Goal: Find specific page/section: Find specific page/section

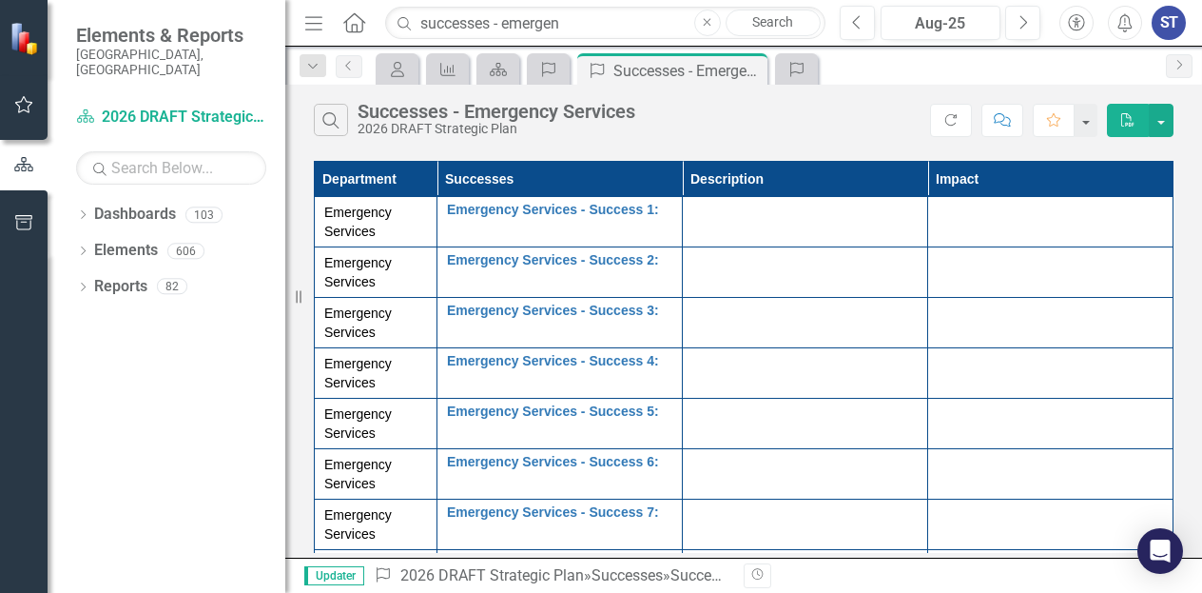
click at [755, 224] on td at bounding box center [805, 222] width 245 height 50
click at [738, 232] on td at bounding box center [805, 222] width 245 height 50
click at [1166, 123] on button "button" at bounding box center [1161, 120] width 25 height 33
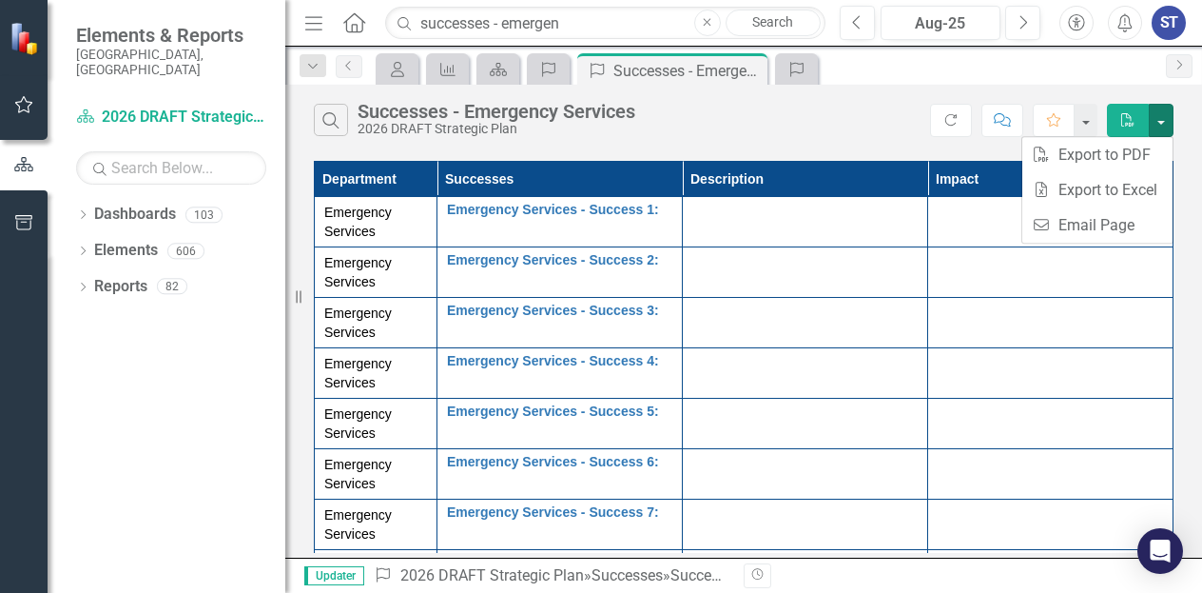
click at [869, 133] on div "Search Successes - Emergency Services 2026 DRAFT Strategic Plan" at bounding box center [622, 120] width 616 height 32
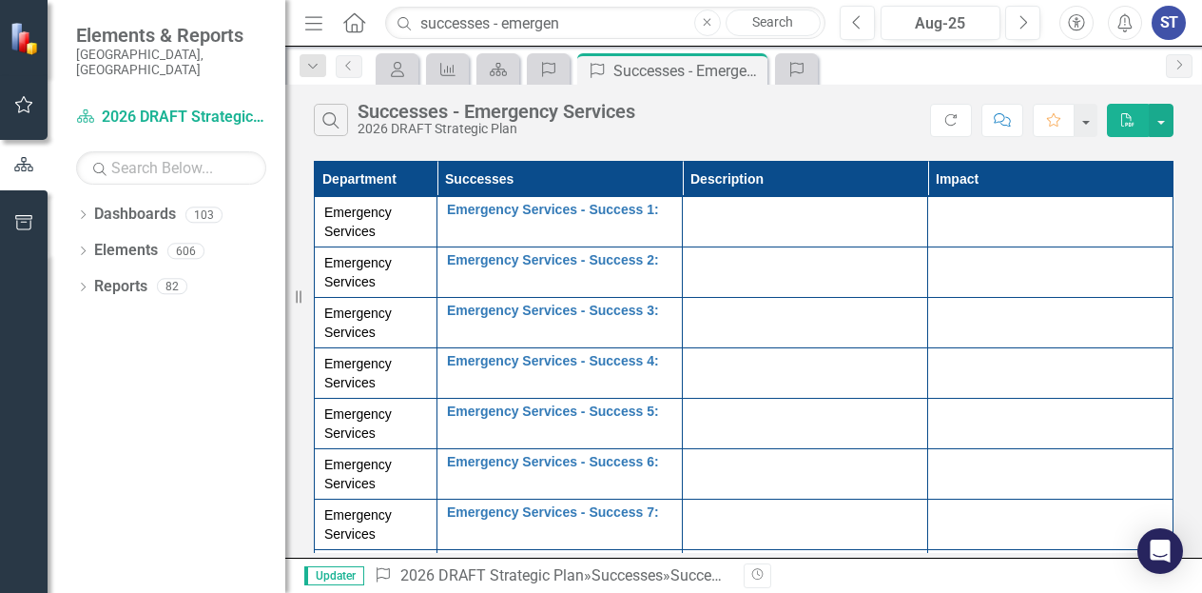
click at [710, 220] on div at bounding box center [805, 214] width 225 height 23
click at [745, 220] on div at bounding box center [805, 214] width 225 height 23
click at [751, 128] on div "Search Successes - Emergency Services 2026 DRAFT Strategic Plan" at bounding box center [622, 120] width 616 height 32
click at [746, 213] on div at bounding box center [805, 214] width 225 height 23
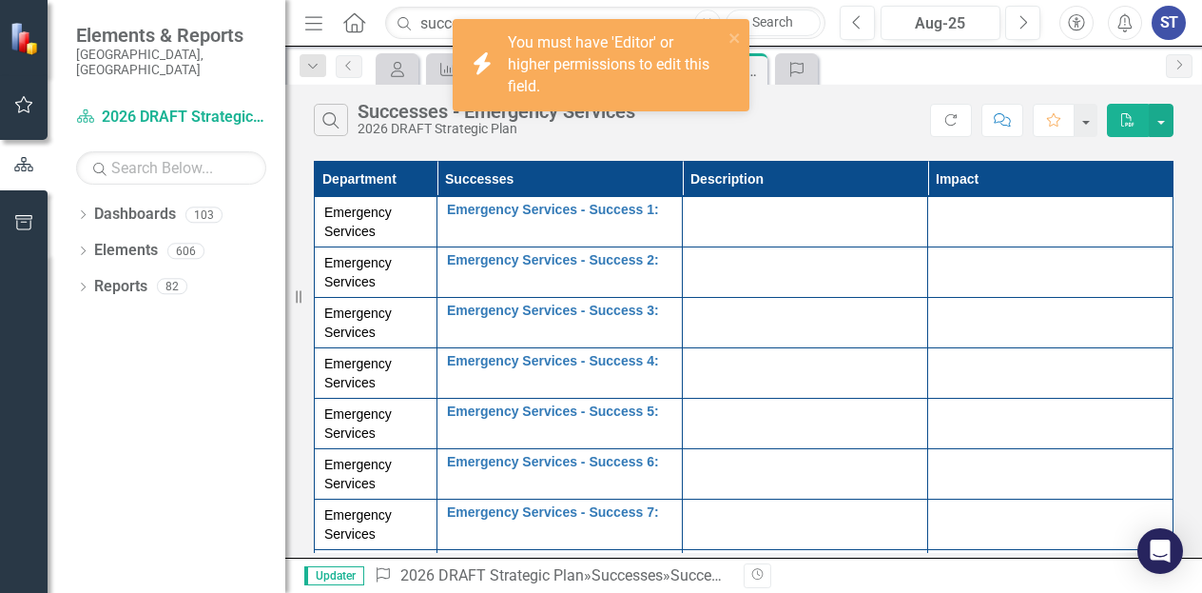
click at [746, 213] on div at bounding box center [805, 214] width 225 height 23
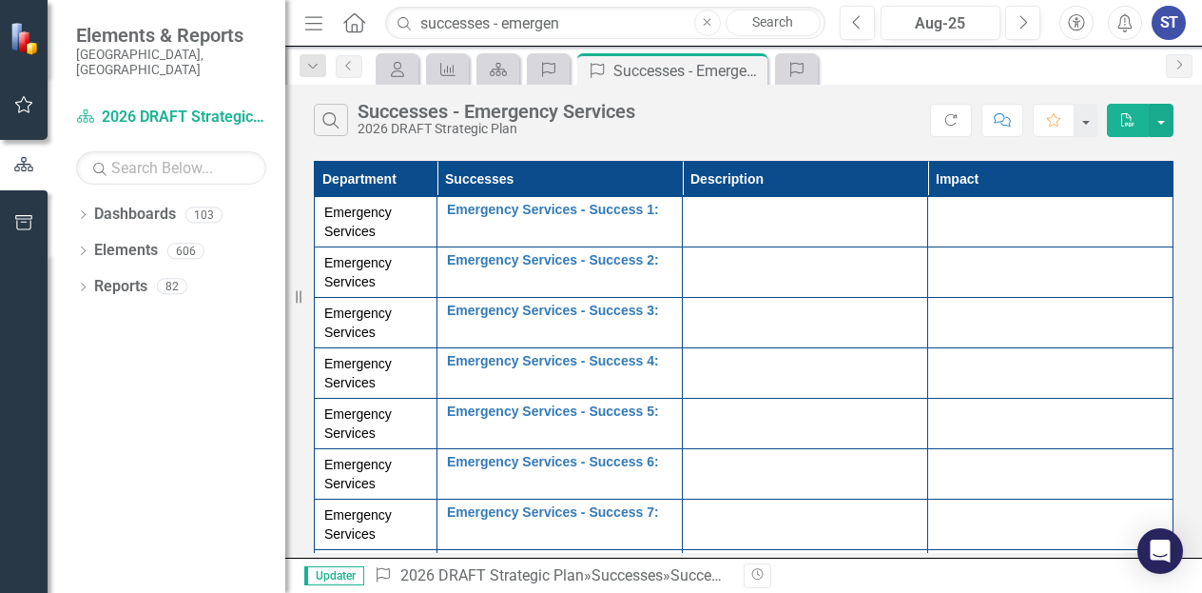
click at [754, 218] on div at bounding box center [805, 214] width 225 height 23
click at [761, 214] on div at bounding box center [805, 214] width 225 height 23
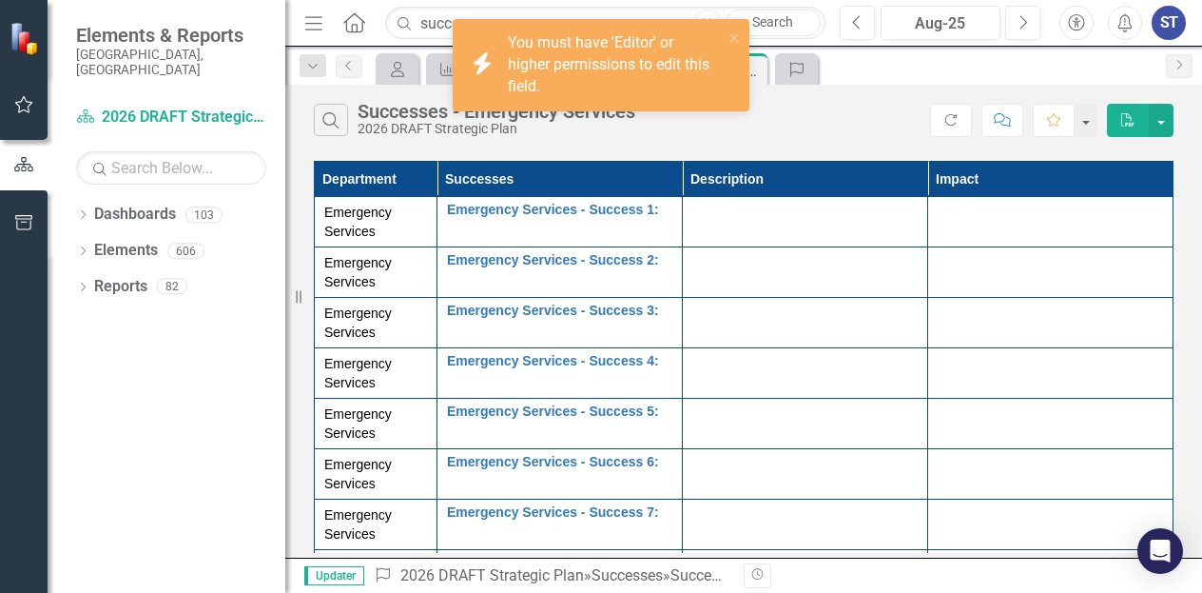
click at [761, 214] on div at bounding box center [805, 214] width 225 height 23
